Goal: Find specific page/section: Find specific page/section

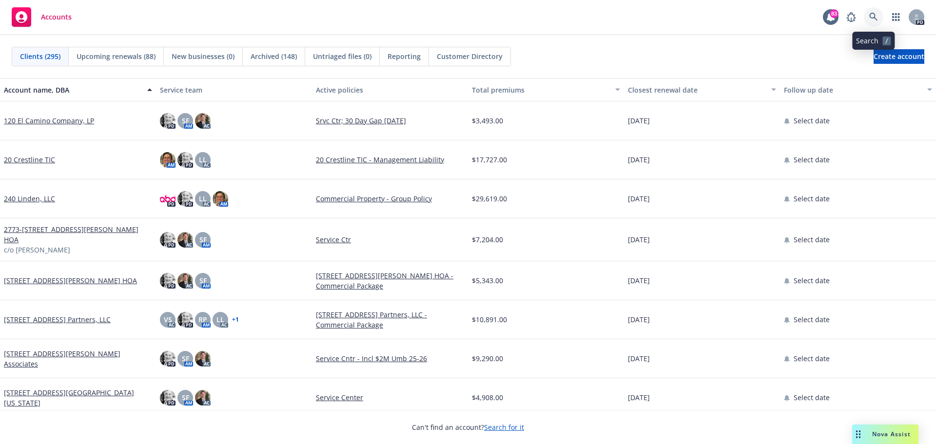
click at [872, 15] on icon at bounding box center [873, 17] width 9 height 9
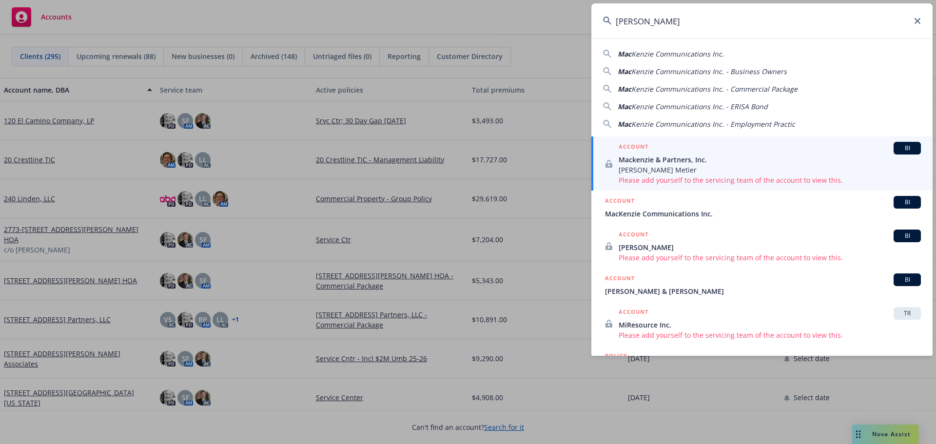
click at [700, 73] on span "Kenzie Communications Inc. - Business Owners" at bounding box center [708, 71] width 155 height 9
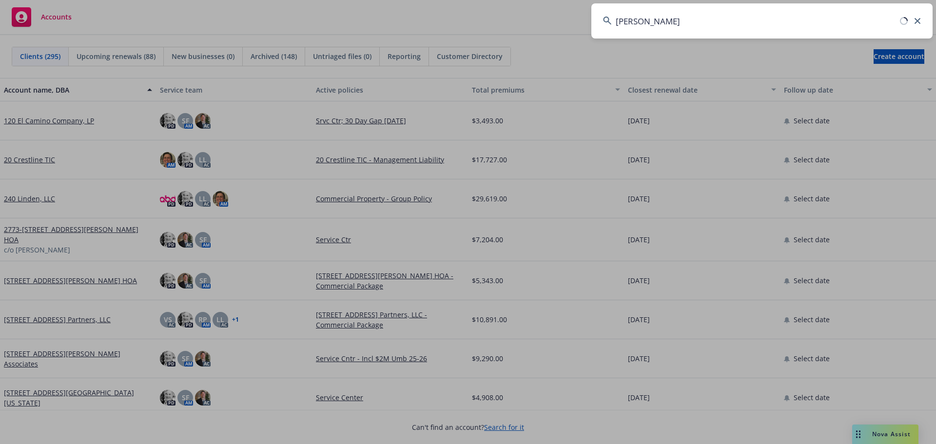
type input "MacKenzie Communications Inc. - Business Owners"
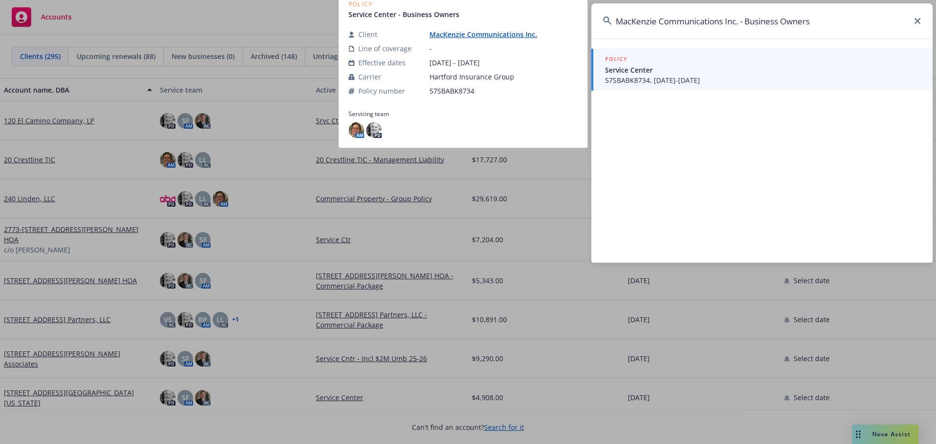
click at [485, 35] on link "MacKenzie Communications Inc." at bounding box center [486, 34] width 115 height 9
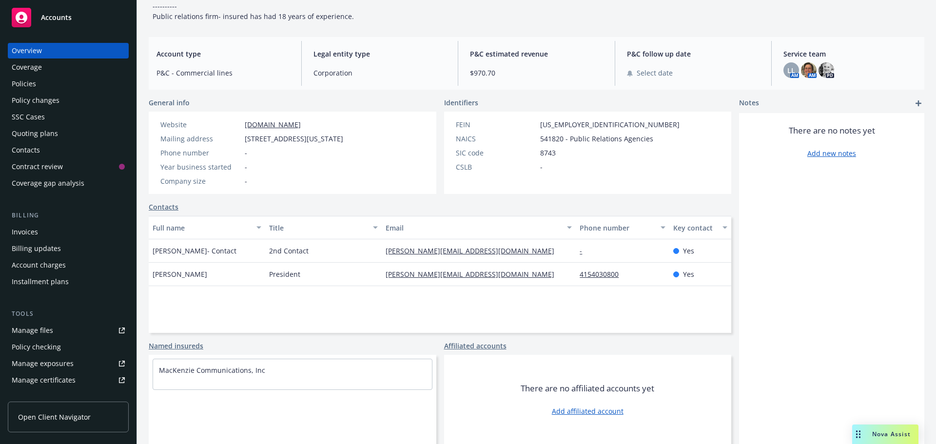
scroll to position [117, 0]
click at [31, 84] on div "Policies" at bounding box center [24, 84] width 24 height 16
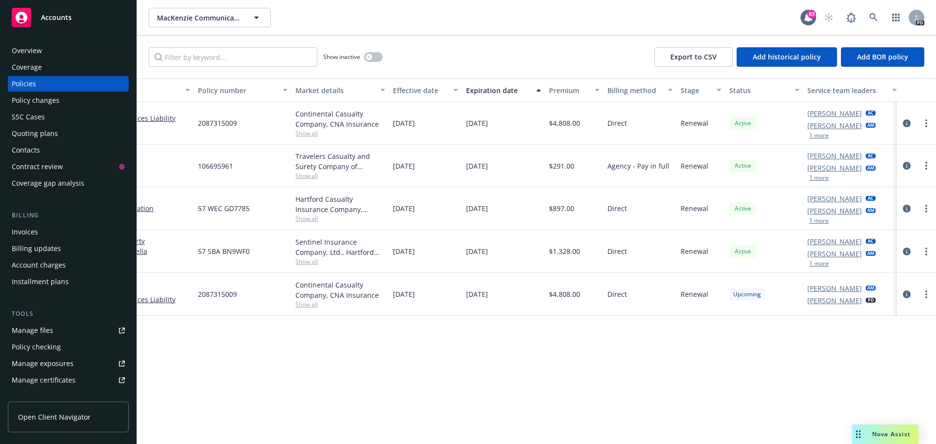
scroll to position [0, 142]
